Goal: Information Seeking & Learning: Learn about a topic

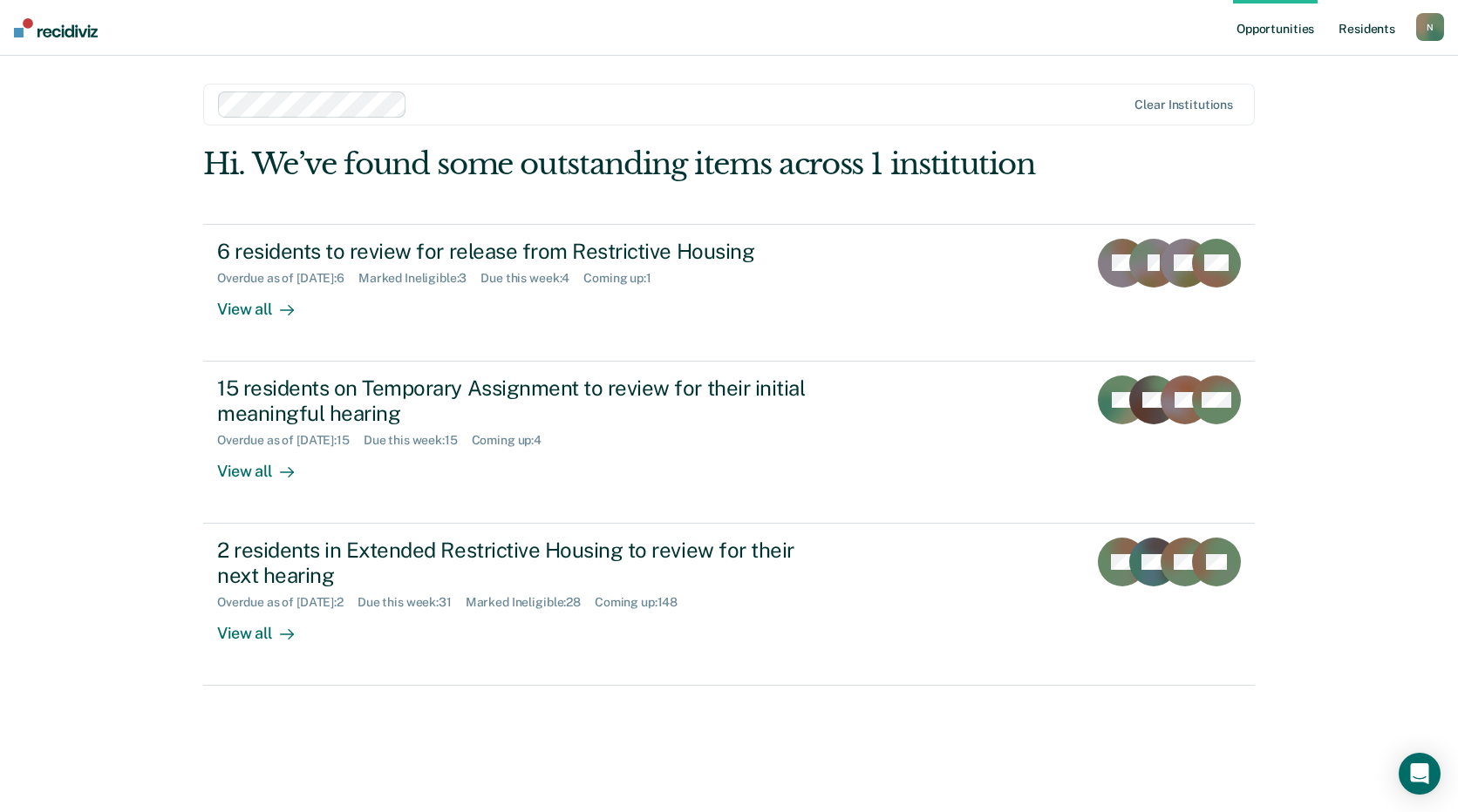
click at [1371, 23] on link "Resident s" at bounding box center [1367, 28] width 63 height 56
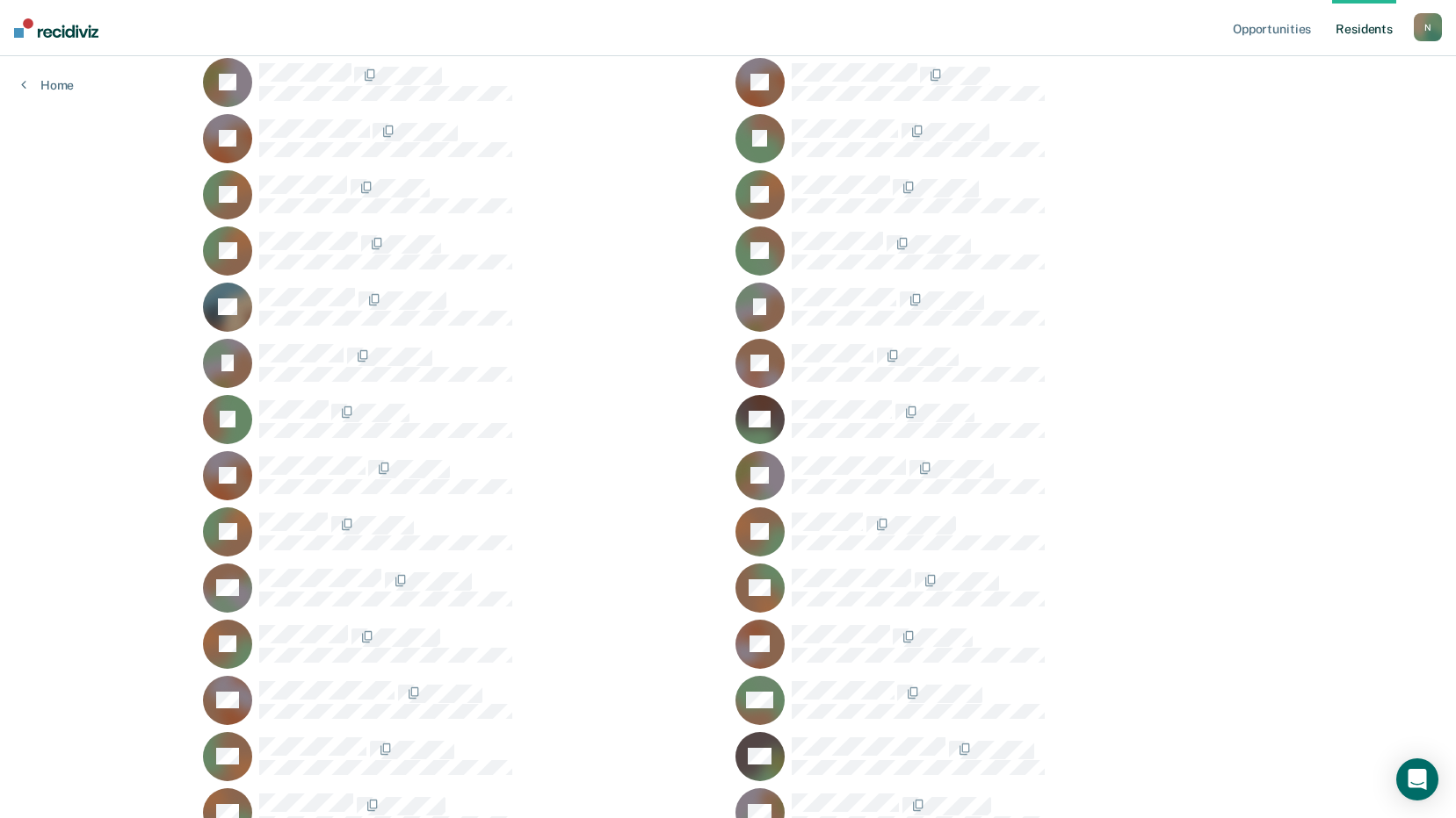
scroll to position [12031, 0]
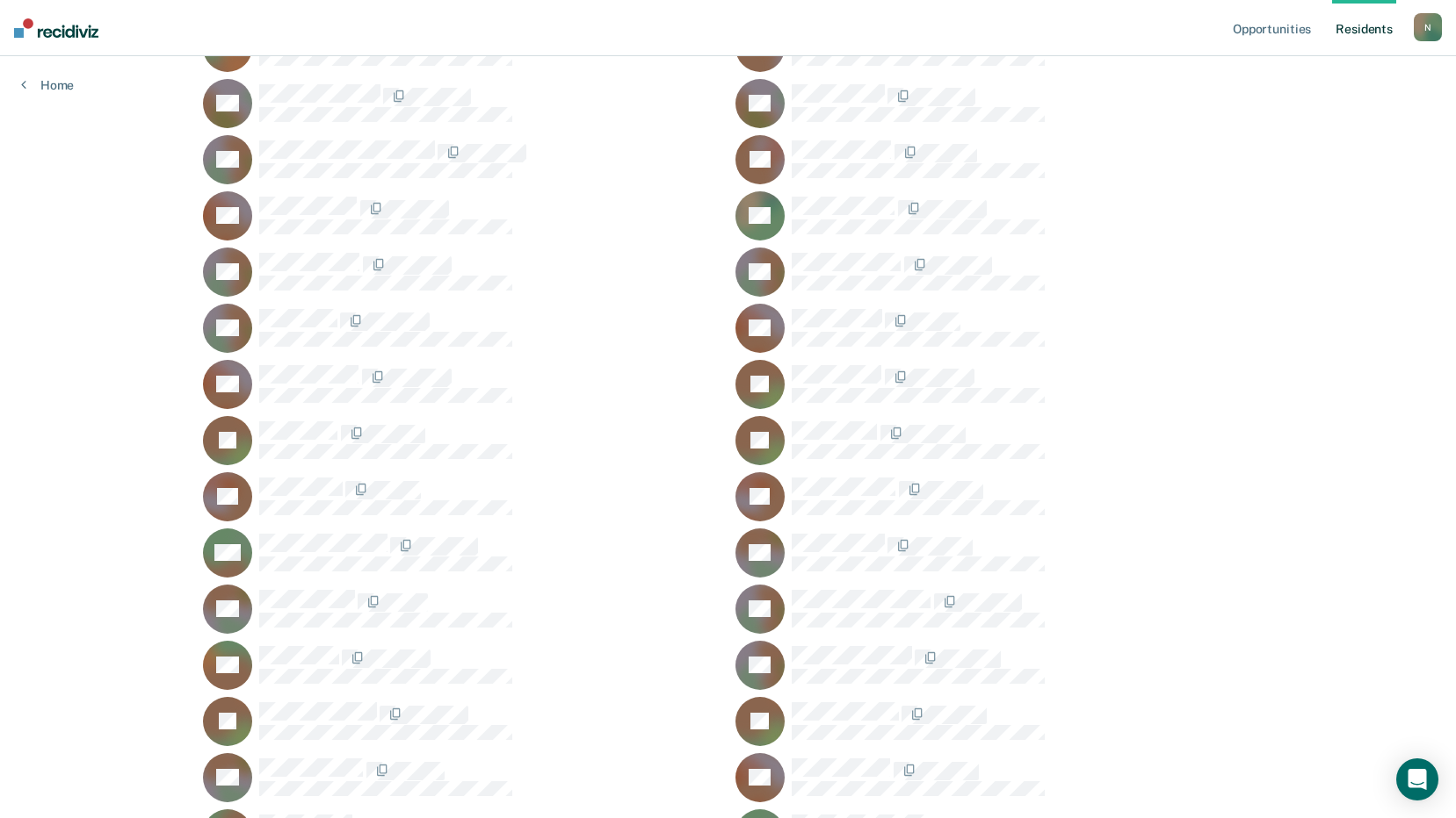
scroll to position [19936, 0]
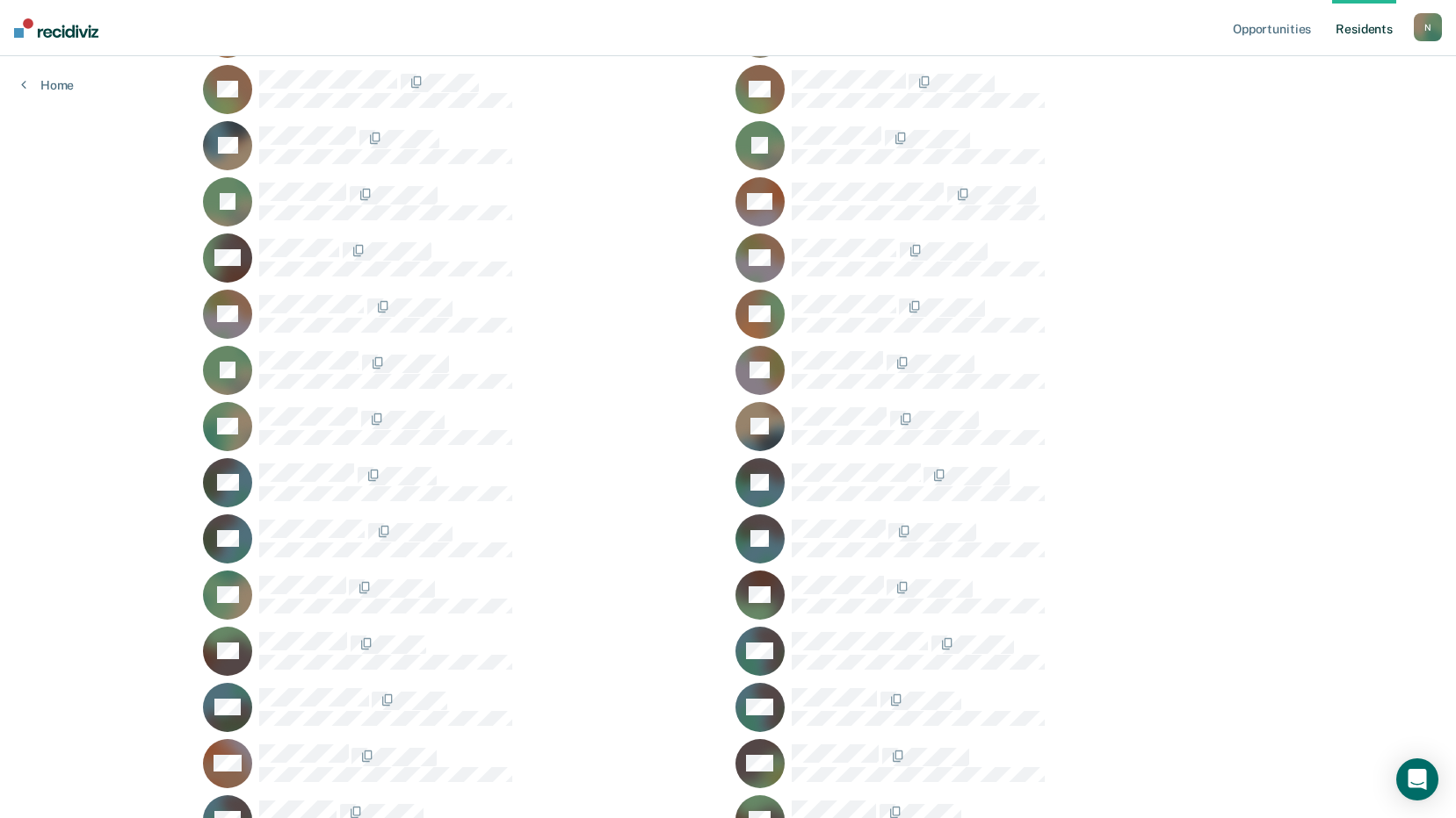
scroll to position [21867, 0]
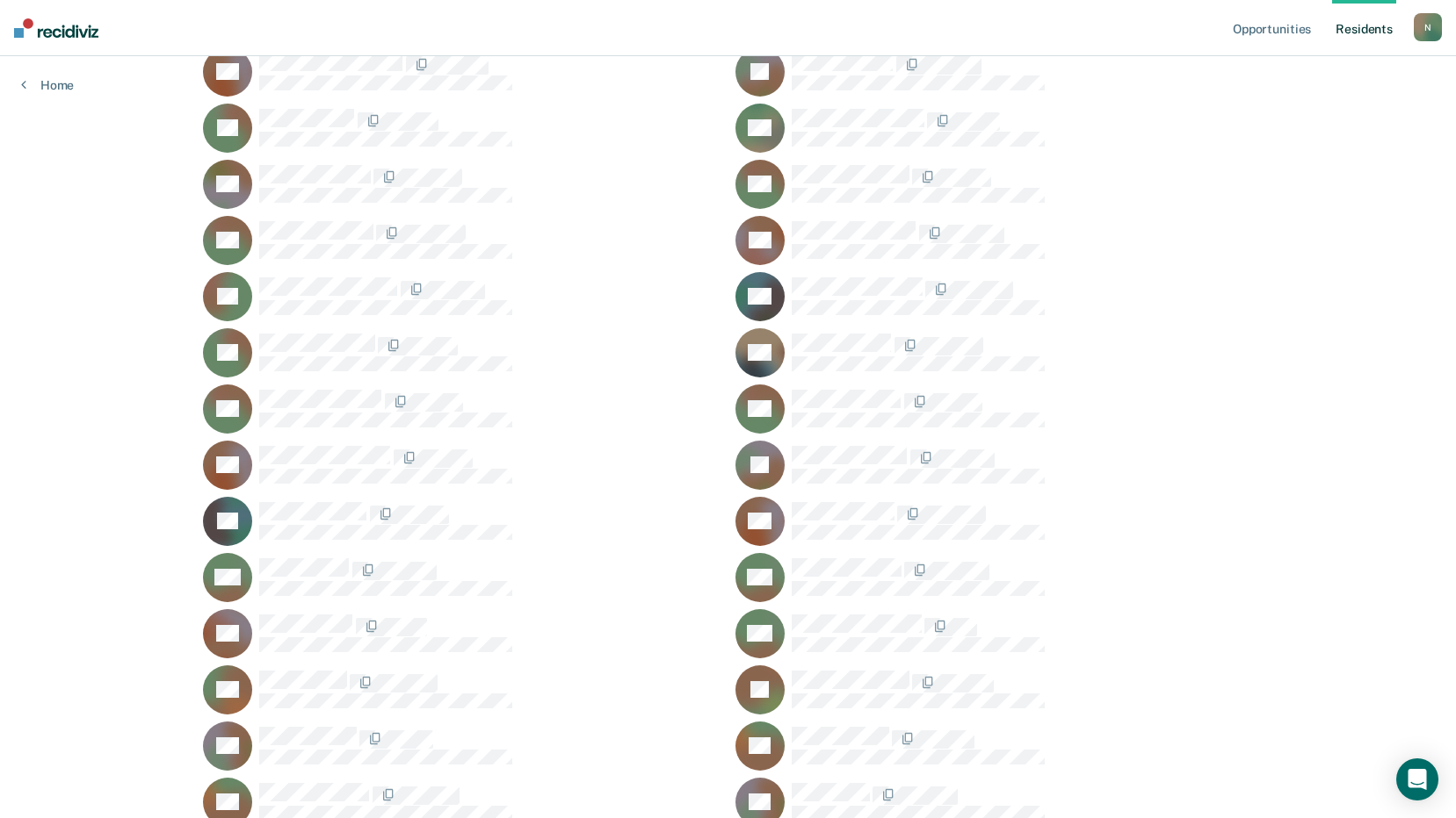
scroll to position [18179, 0]
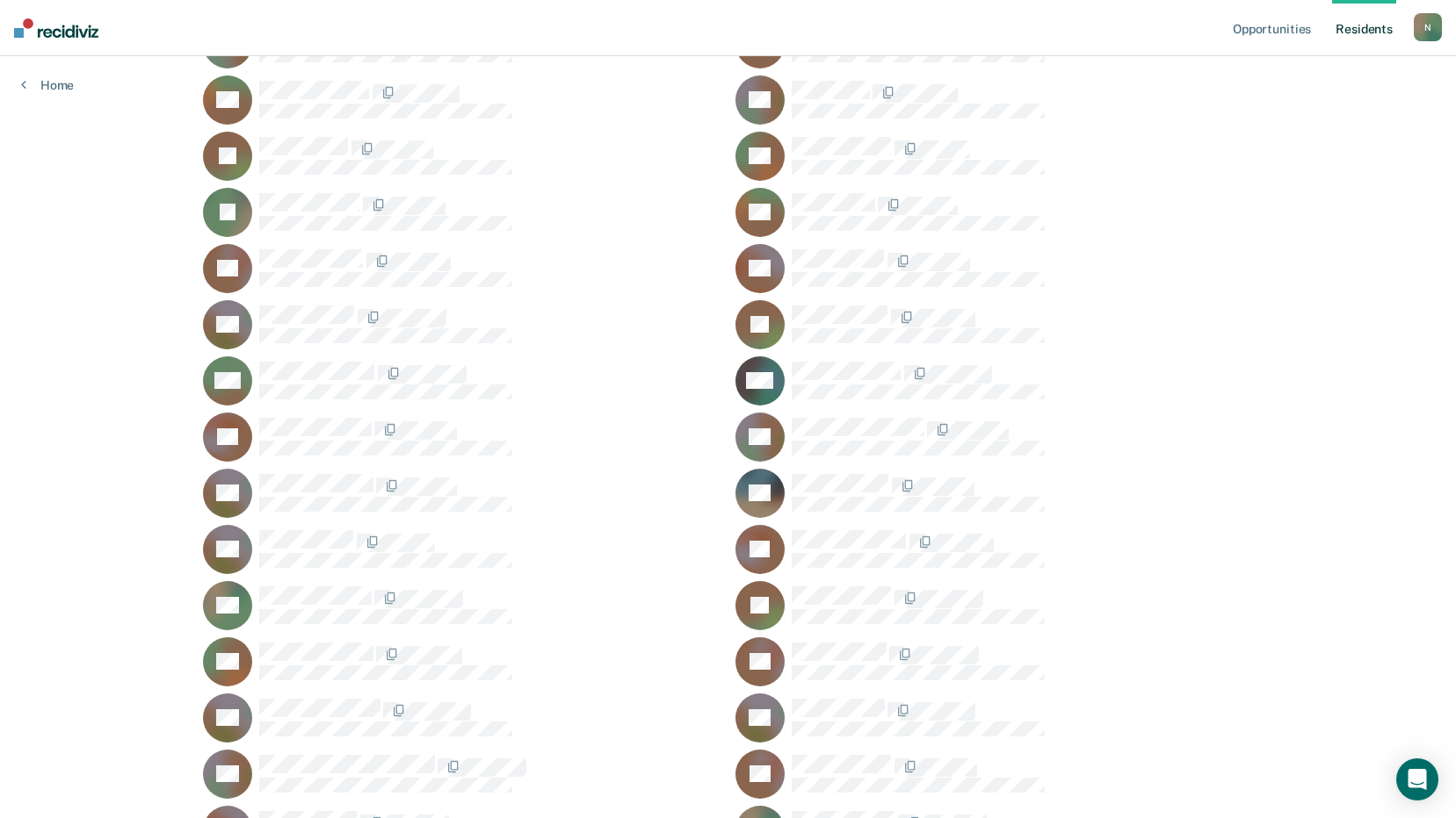
scroll to position [20374, 0]
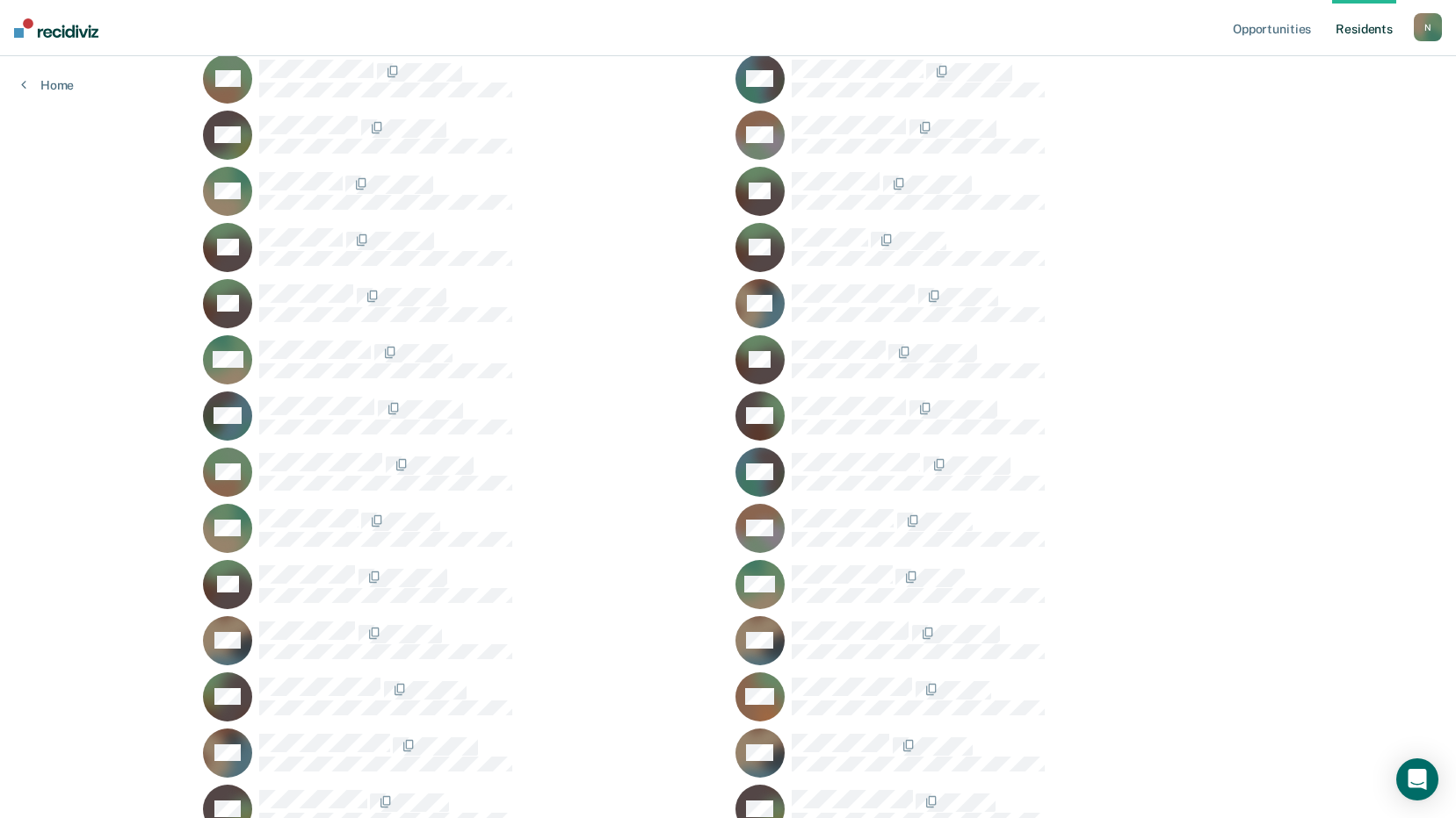
scroll to position [22219, 0]
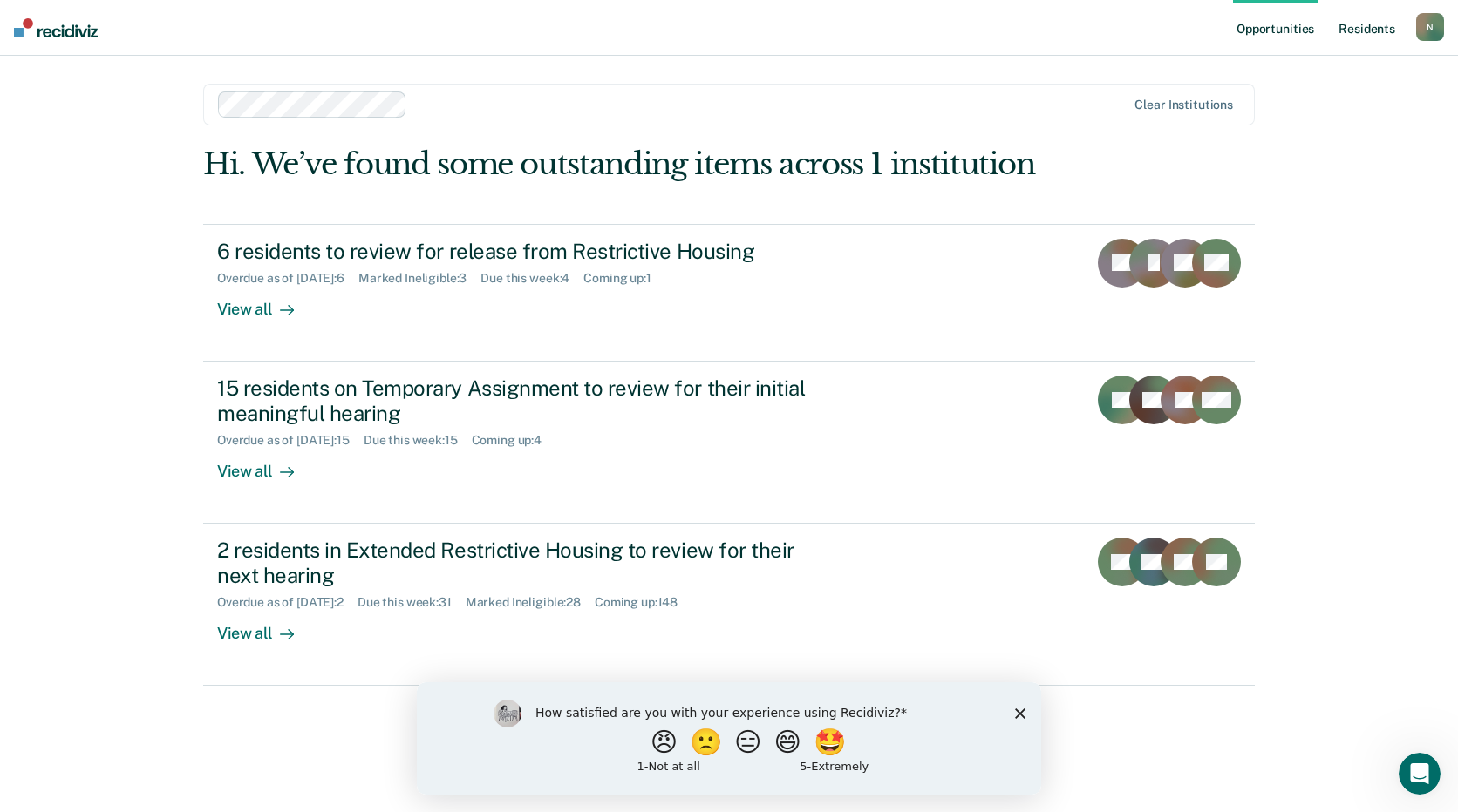
click at [1378, 27] on link "Resident s" at bounding box center [1367, 28] width 63 height 56
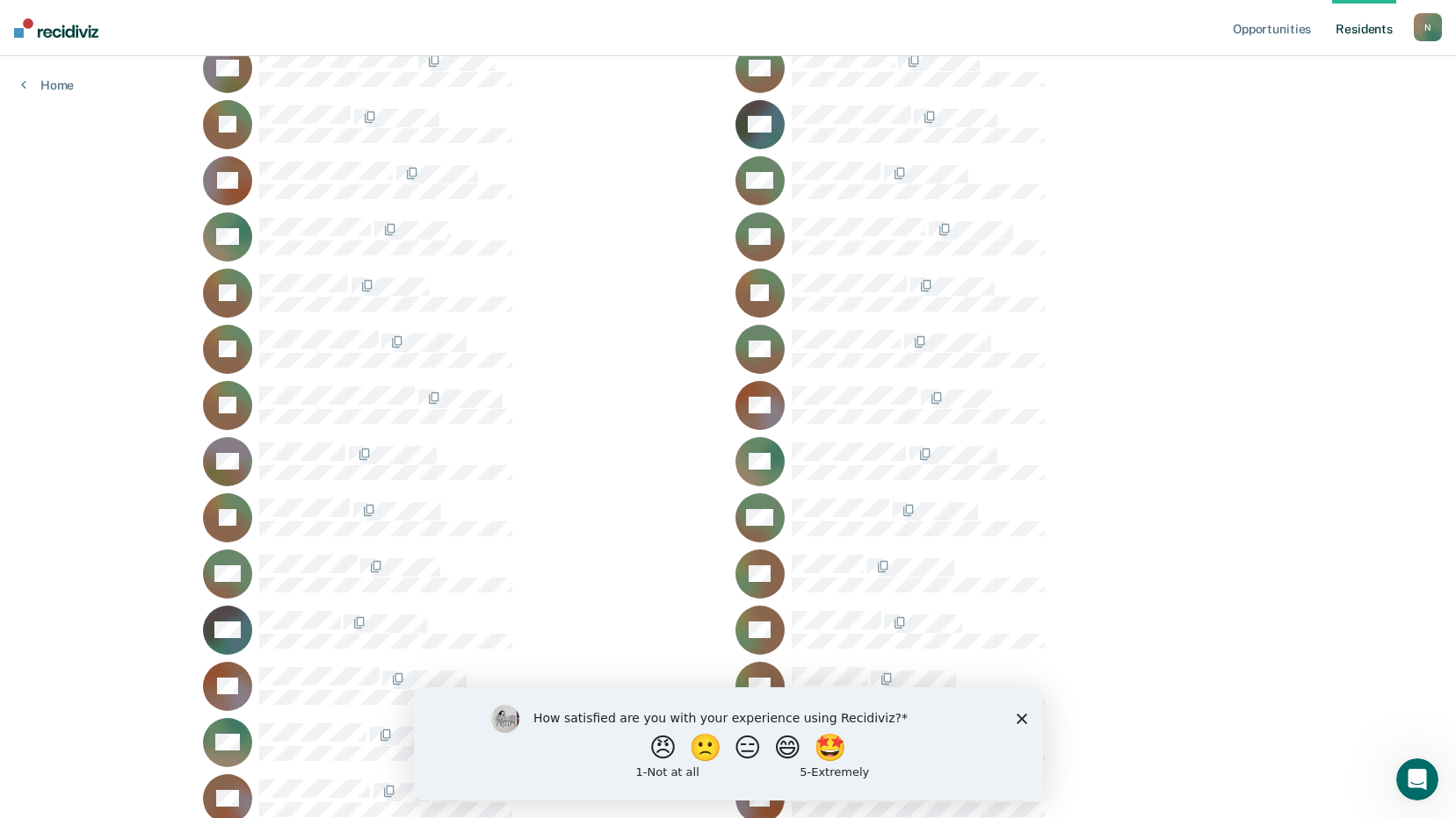
scroll to position [3601, 0]
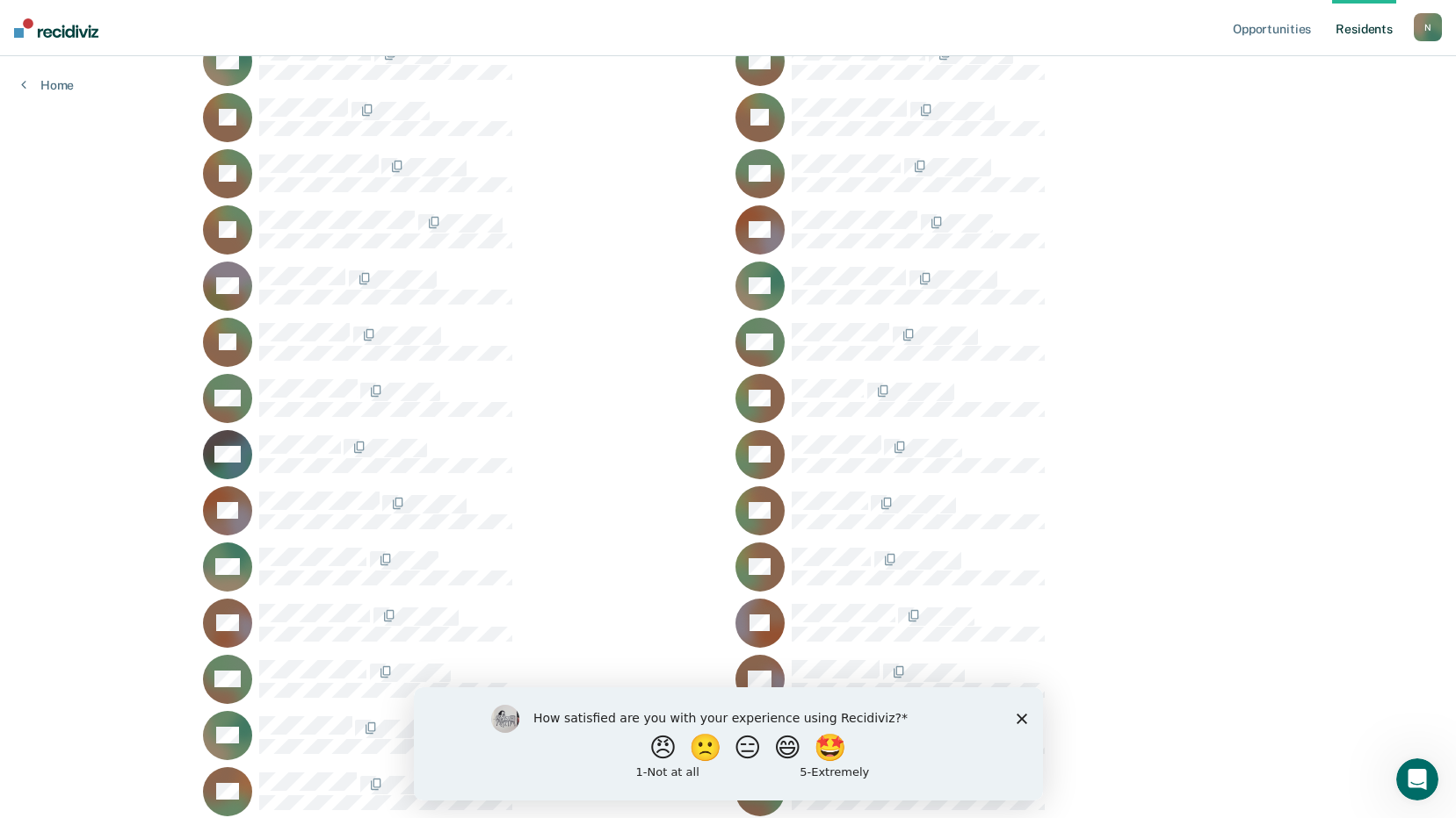
click at [1022, 717] on icon "Close survey" at bounding box center [1020, 718] width 11 height 11
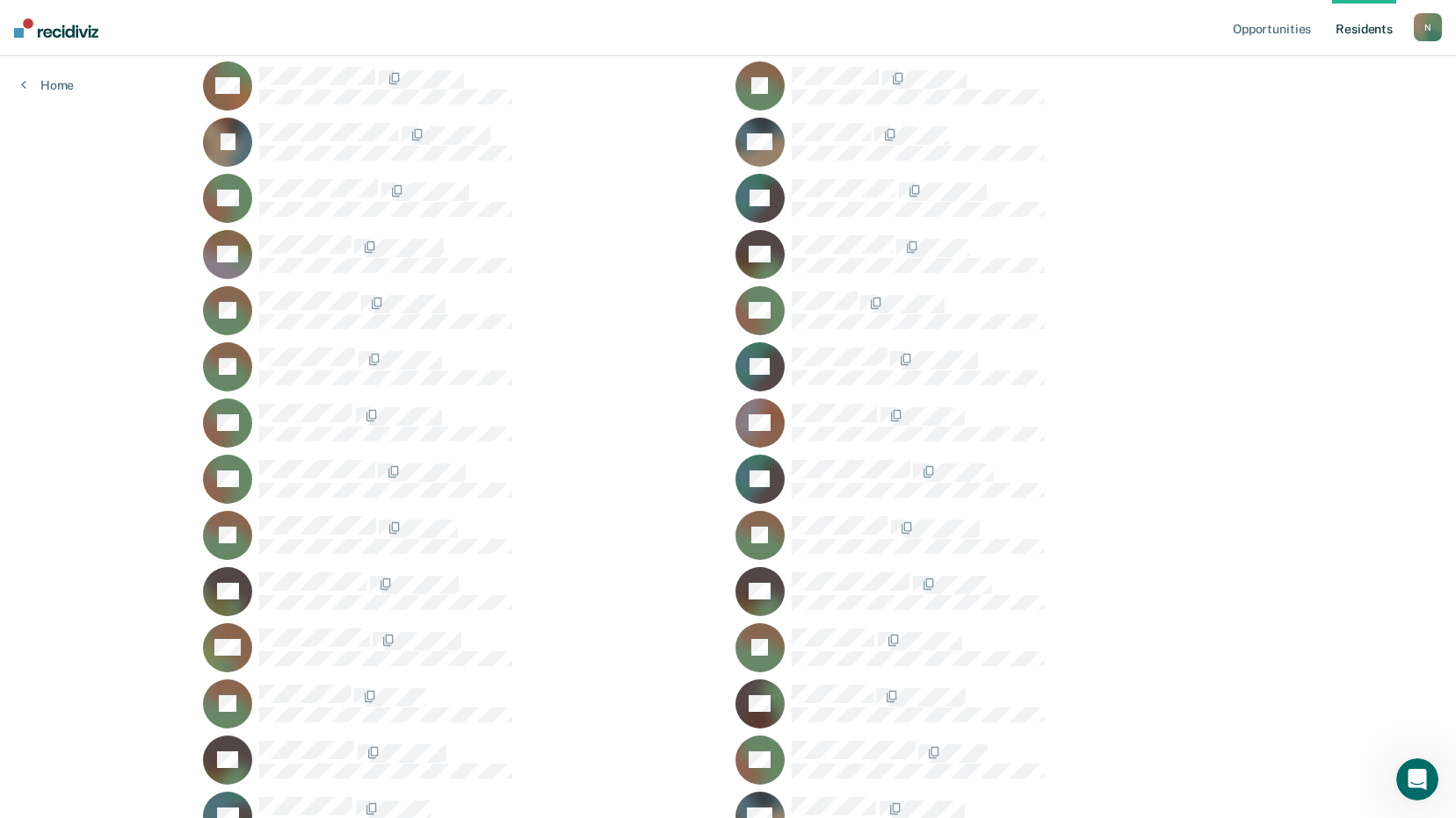
scroll to position [16247, 0]
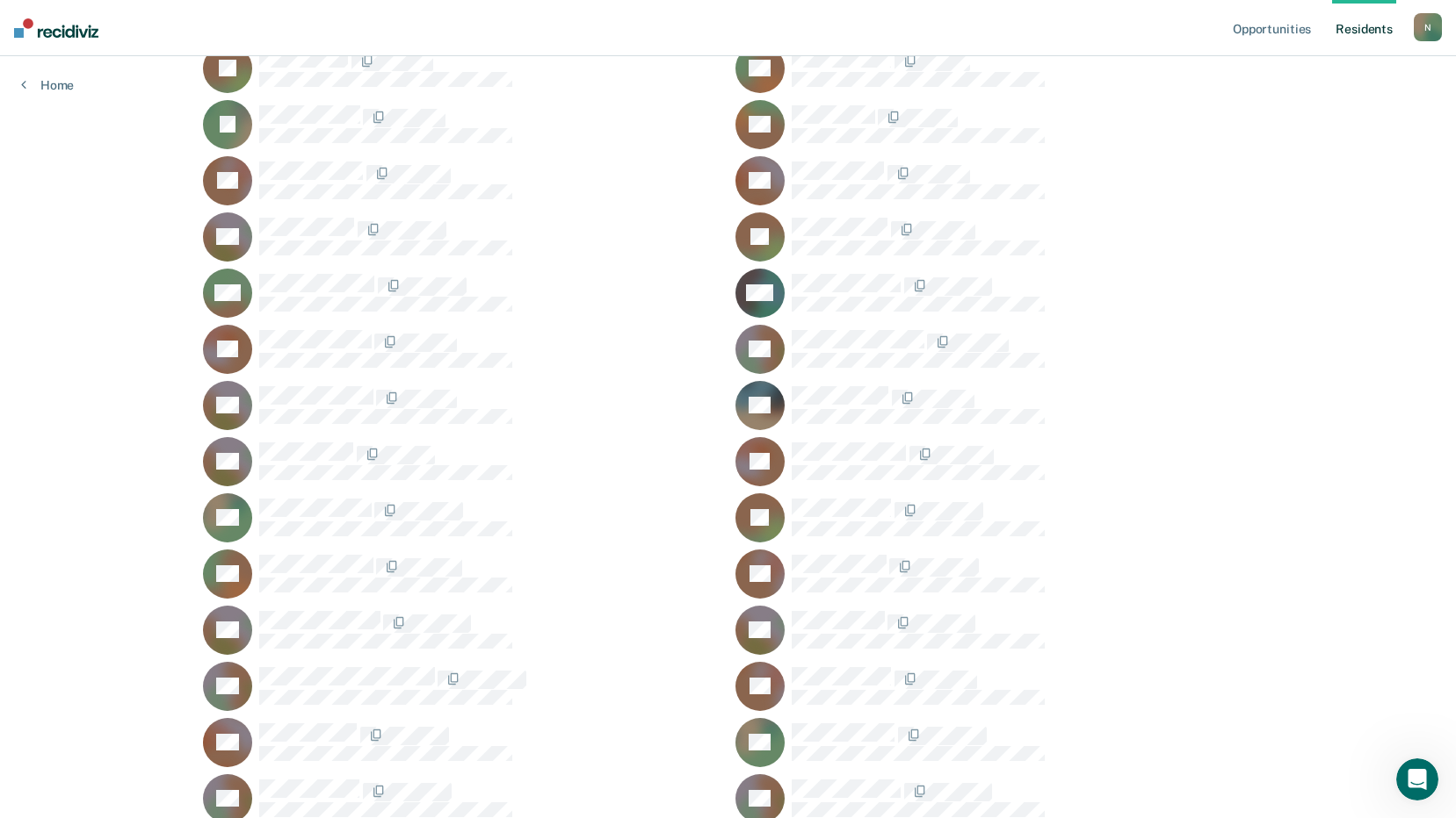
scroll to position [18618, 0]
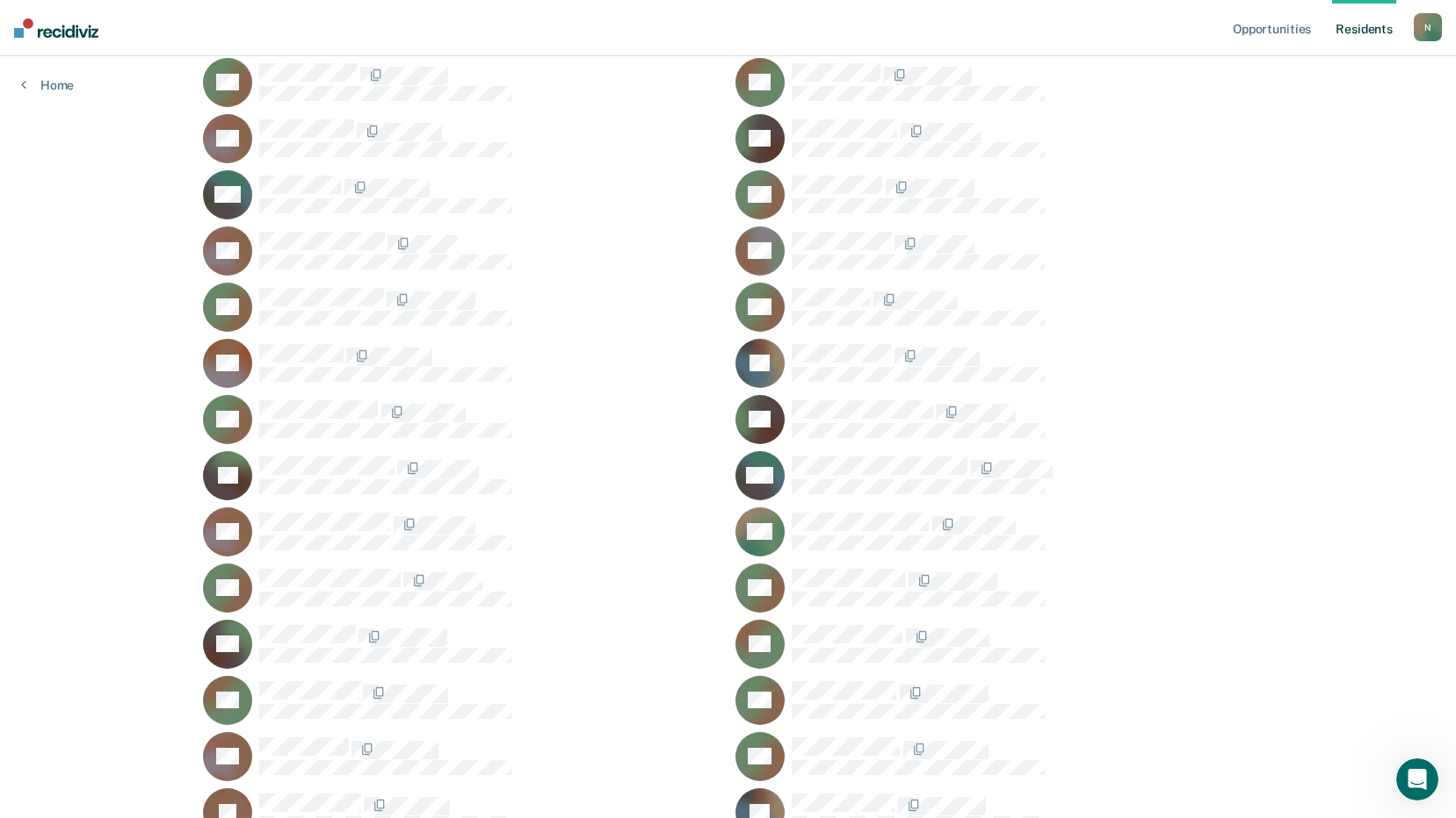
scroll to position [439, 0]
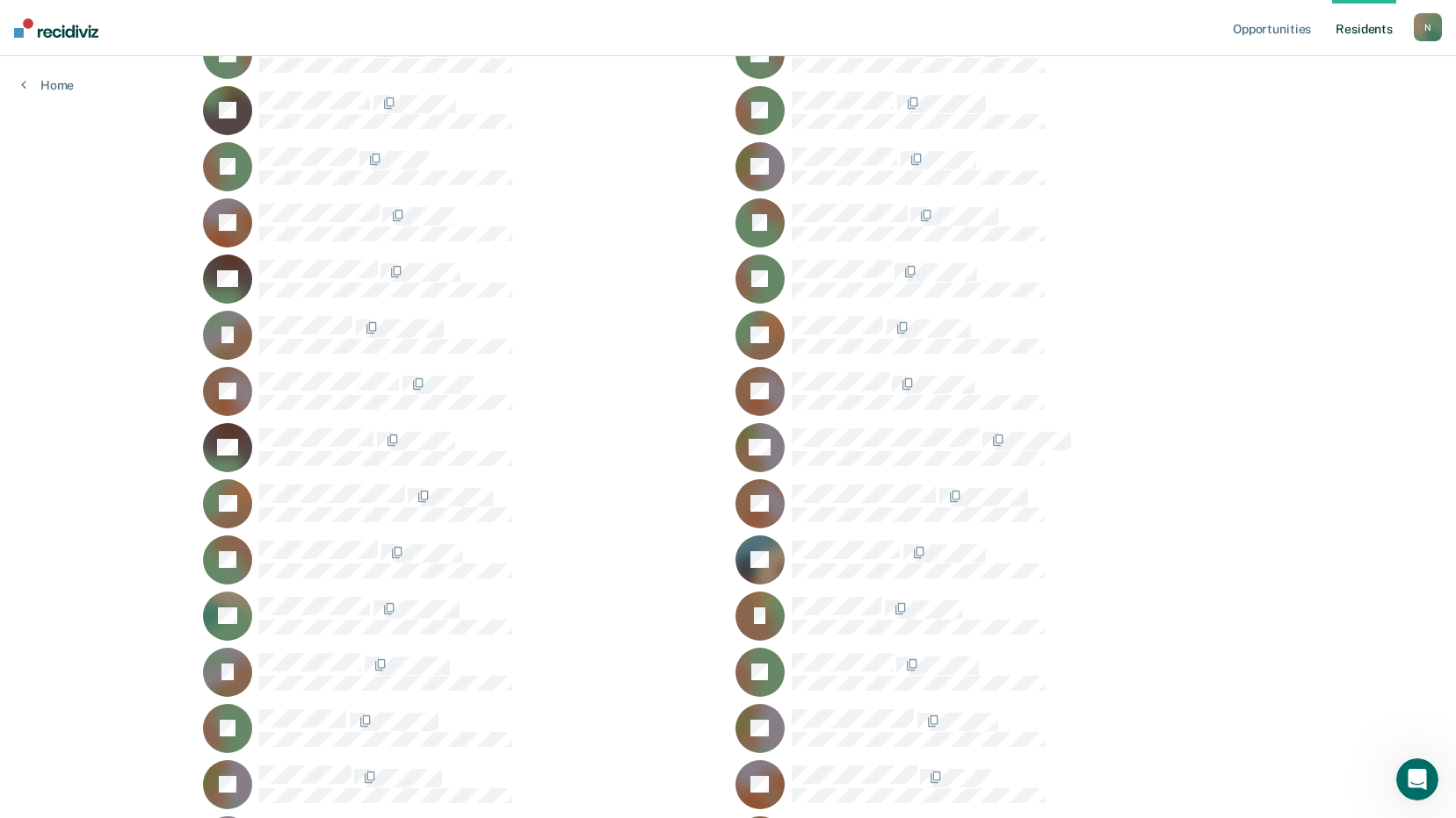
scroll to position [10626, 0]
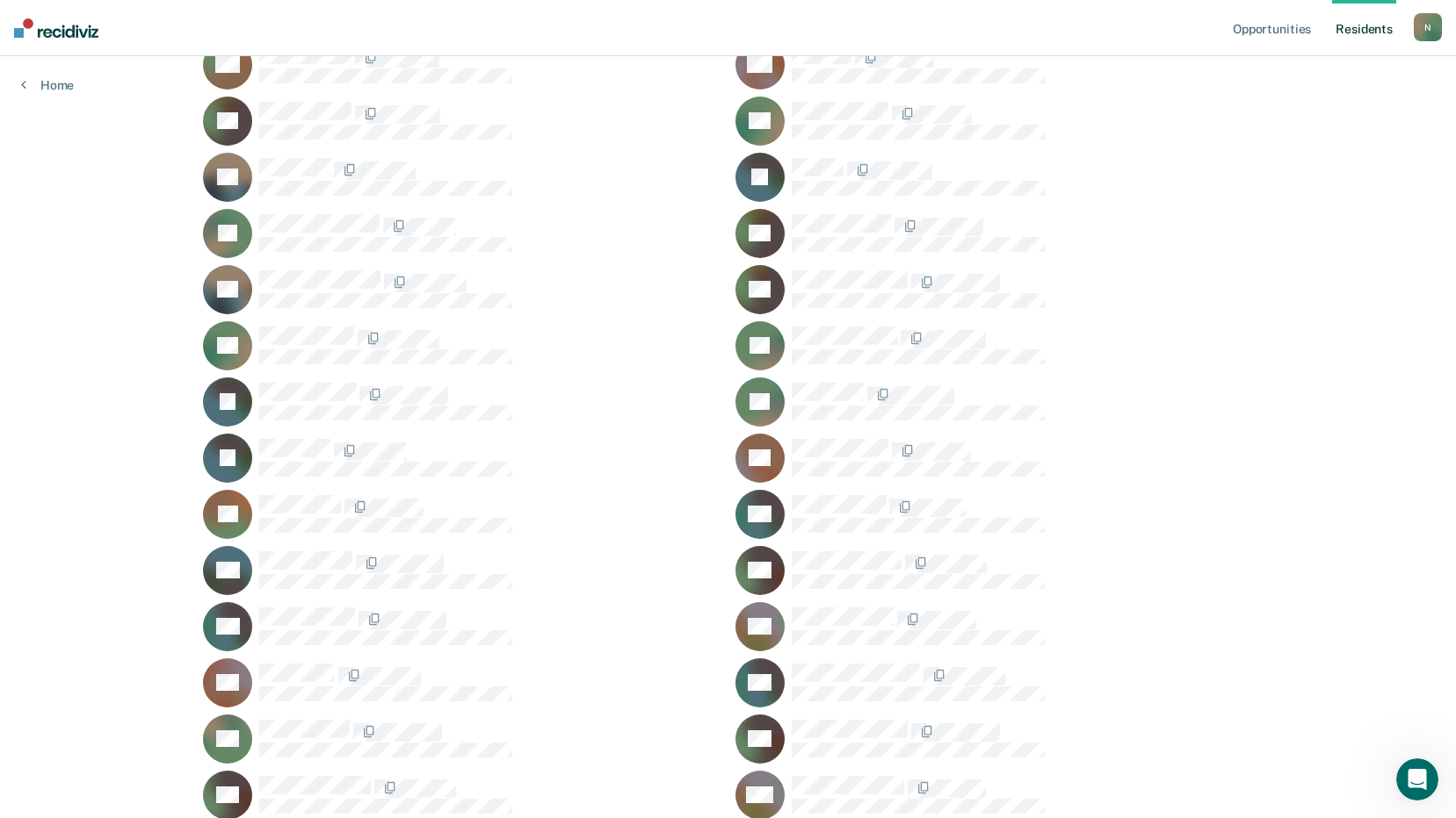
scroll to position [6938, 0]
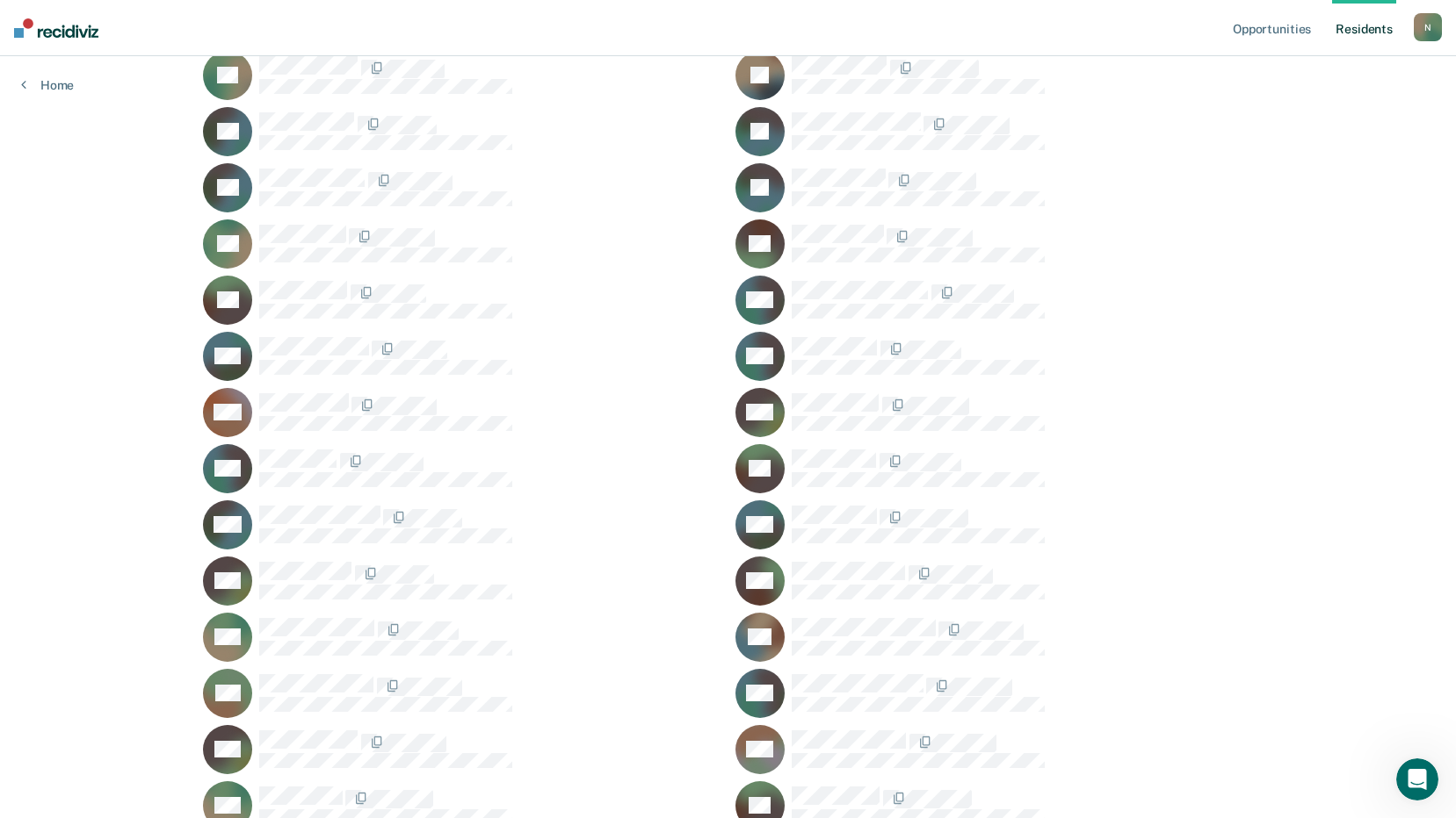
scroll to position [22043, 0]
